Goal: Task Accomplishment & Management: Manage account settings

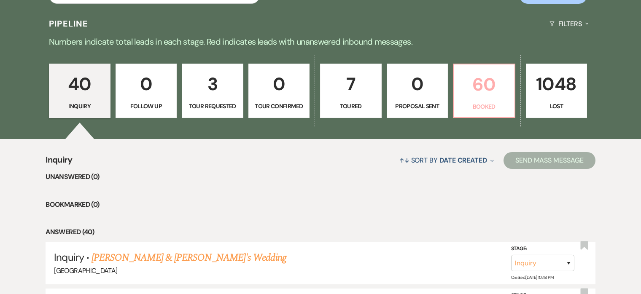
scroll to position [192, 0]
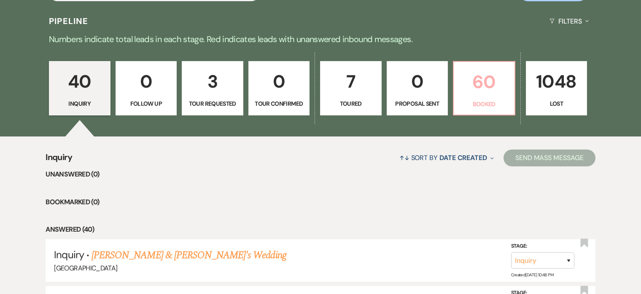
click at [481, 84] on p "60" at bounding box center [484, 82] width 51 height 28
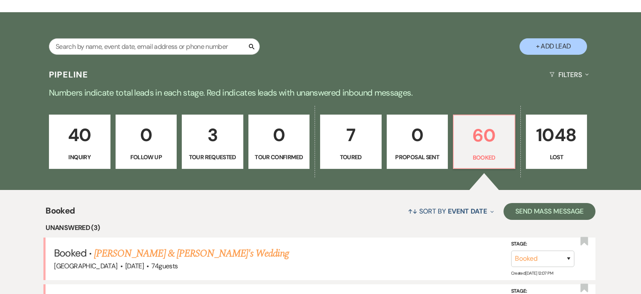
scroll to position [192, 0]
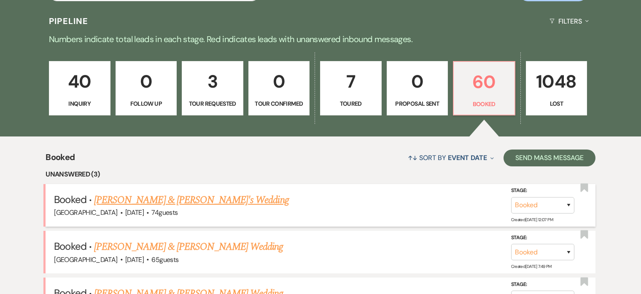
click at [216, 201] on link "[PERSON_NAME] & [PERSON_NAME]'s Wedding" at bounding box center [191, 200] width 195 height 15
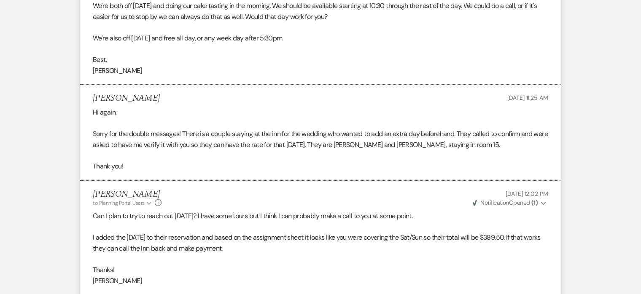
scroll to position [5775, 0]
